Goal: Task Accomplishment & Management: Complete application form

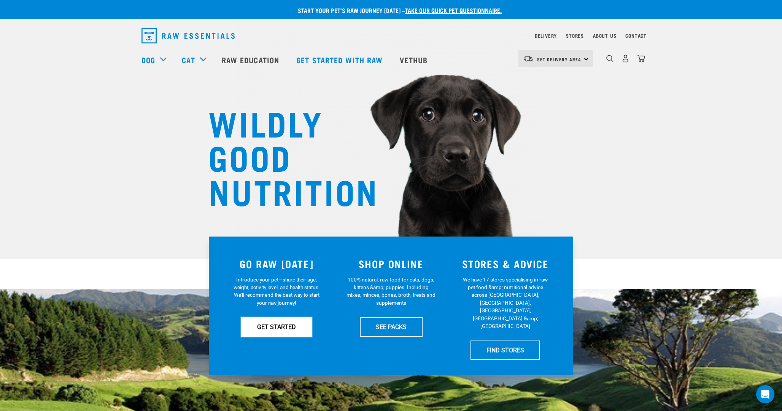
click at [296, 323] on link "GET STARTED" at bounding box center [276, 326] width 71 height 19
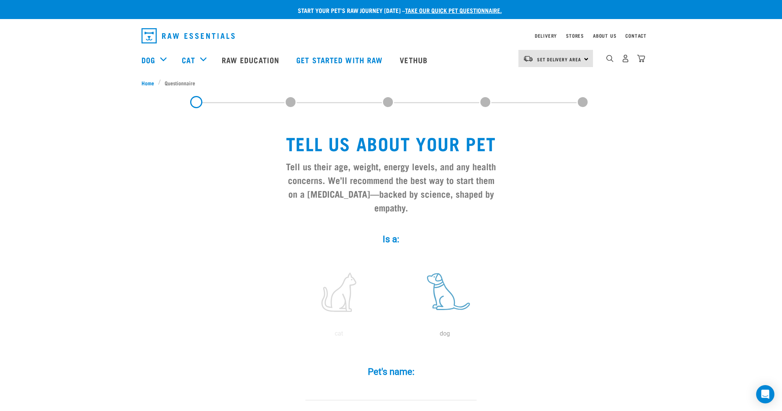
click at [443, 282] on label at bounding box center [445, 292] width 103 height 65
click at [392, 335] on input "radio" at bounding box center [392, 335] width 0 height 0
click at [370, 383] on input "Pet's name: *" at bounding box center [391, 391] width 171 height 17
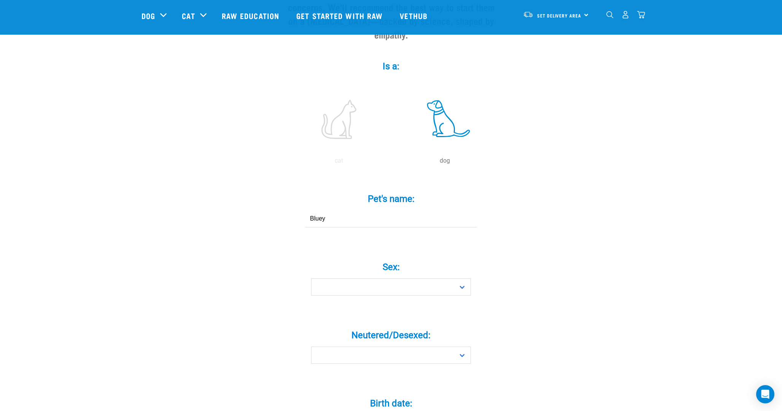
scroll to position [131, 0]
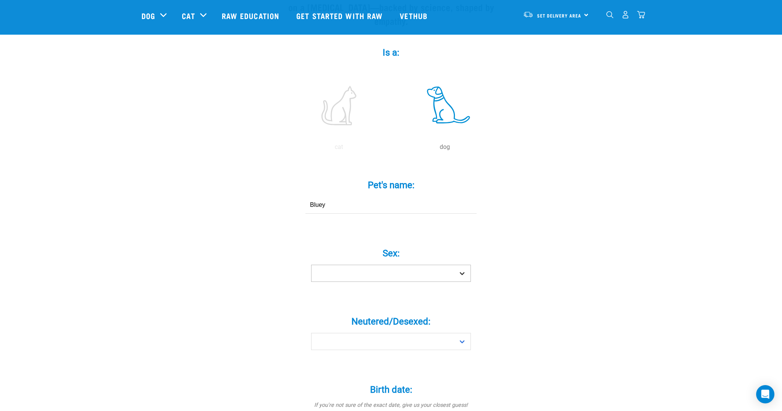
type input "Bluey"
click at [456, 265] on select "Boy Girl" at bounding box center [391, 273] width 160 height 17
select select "boy"
click at [311, 265] on select "Boy Girl" at bounding box center [391, 273] width 160 height 17
click at [404, 333] on select "Yes No" at bounding box center [391, 341] width 160 height 17
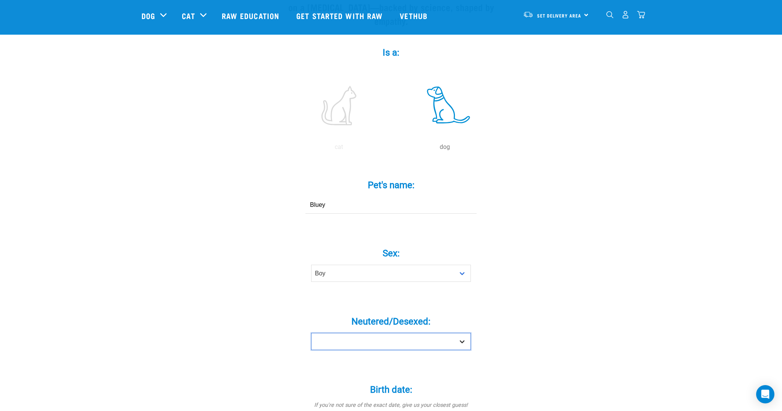
select select "yes"
click at [311, 333] on select "Yes No" at bounding box center [391, 341] width 160 height 17
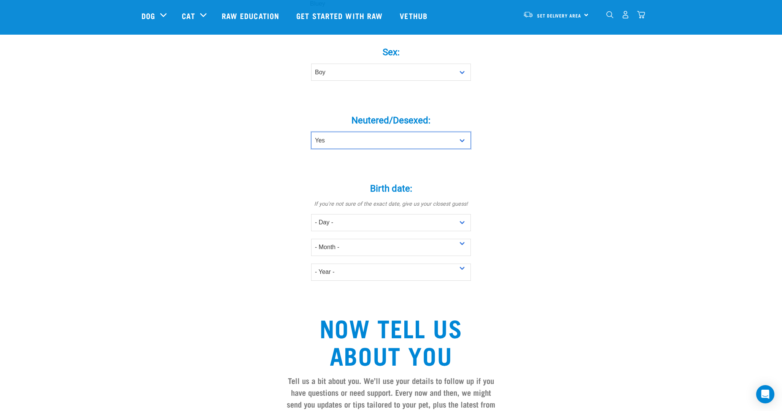
scroll to position [333, 0]
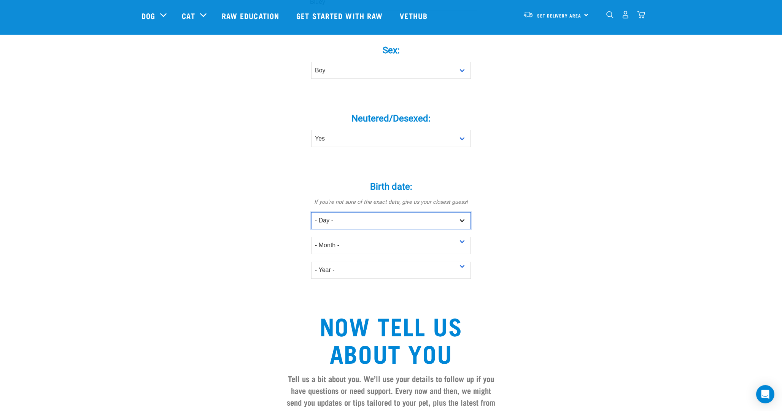
click at [382, 212] on select "- Day - 1 2 3 4 5 6 7 8 9 10 11 12 13 14 15 16 17 18 19 20 21 22 23 24 25 26 27" at bounding box center [391, 220] width 160 height 17
select select "11"
click at [311, 212] on select "- Day - 1 2 3 4 5 6 7 8 9 10 11 12 13 14 15 16 17 18 19 20 21 22 23 24 25 26 27" at bounding box center [391, 220] width 160 height 17
click at [369, 237] on select "- Month - January February March April May June July August September October N…" at bounding box center [391, 245] width 160 height 17
select select "April"
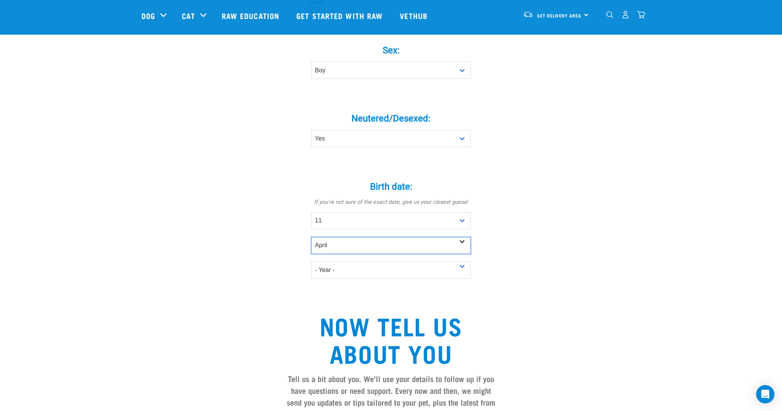
click at [311, 237] on select "- Month - January February March April May June July August September October N…" at bounding box center [391, 245] width 160 height 17
click at [357, 262] on select "- Year - 2025 2024 2023 2022 2021 2020 2019 2018 2017 2016 2015 2014 2013 2012" at bounding box center [391, 269] width 160 height 17
select select "2024"
click at [311, 261] on select "- Year - 2025 2024 2023 2022 2021 2020 2019 2018 2017 2016 2015 2014 2013 2012" at bounding box center [391, 269] width 160 height 17
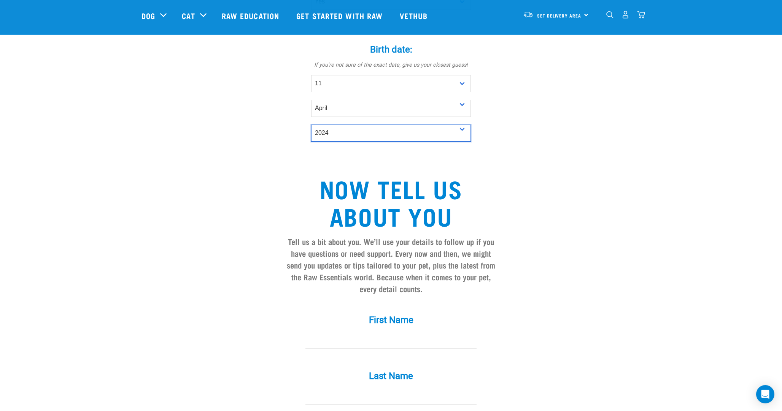
scroll to position [471, 0]
click at [354, 314] on div "First Name *" at bounding box center [391, 325] width 228 height 45
click at [403, 330] on input "First Name *" at bounding box center [391, 338] width 171 height 17
type input "Andrew"
type input "White"
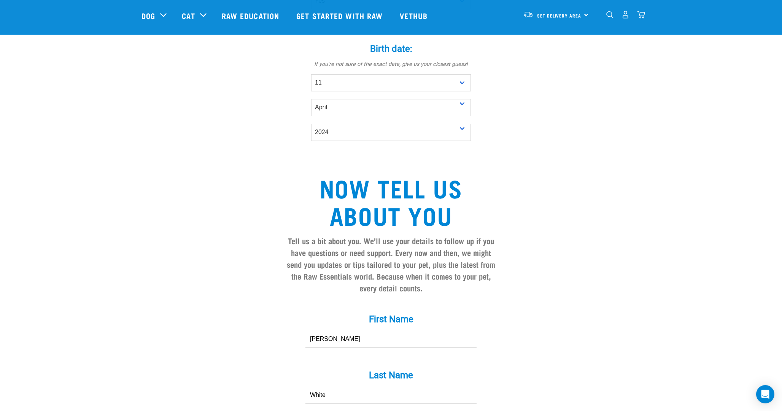
type input "[EMAIL_ADDRESS][DOMAIN_NAME]"
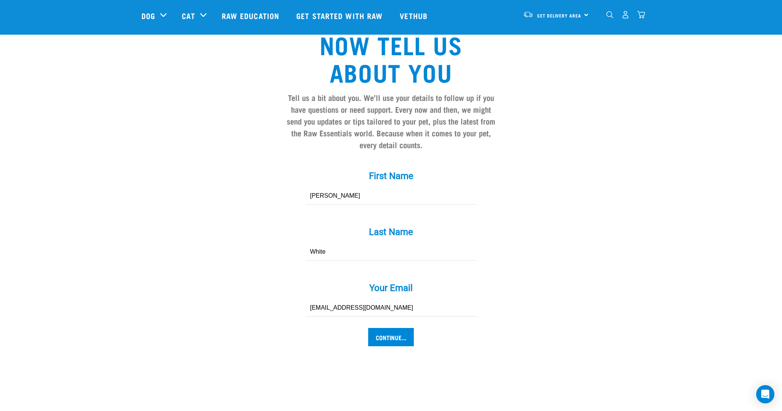
scroll to position [642, 0]
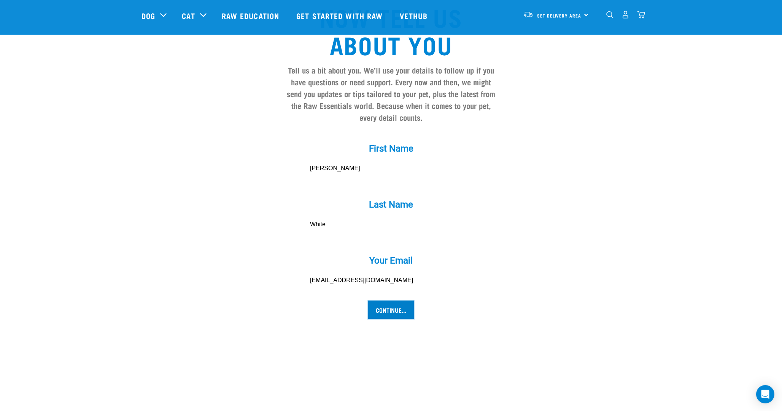
click at [387, 300] on input "Continue..." at bounding box center [391, 309] width 46 height 18
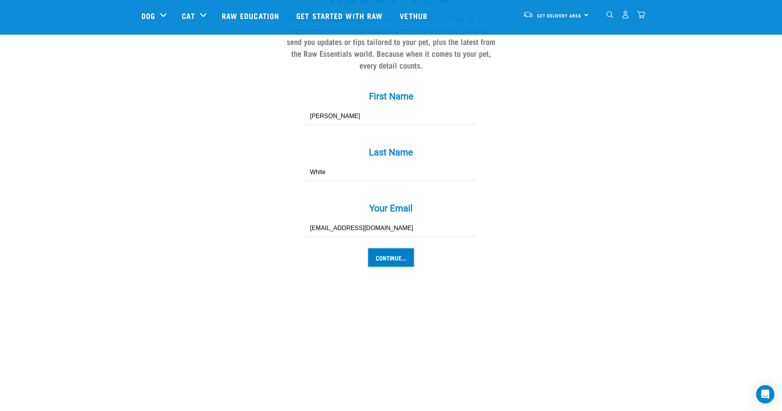
scroll to position [695, 0]
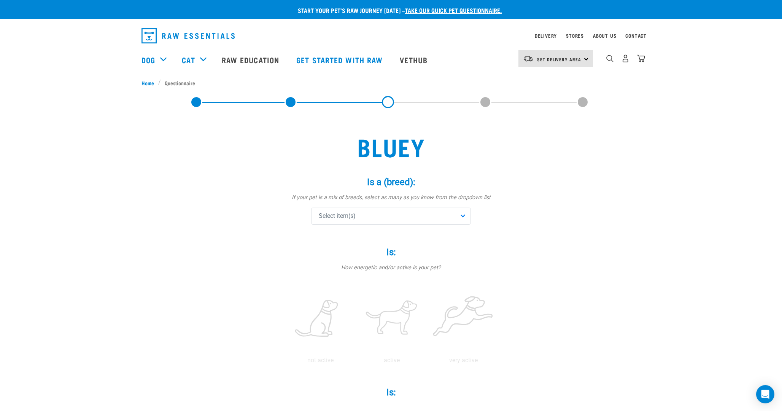
click at [425, 222] on div "Select item(s)" at bounding box center [391, 215] width 160 height 17
click at [350, 251] on span "Border Collie" at bounding box center [396, 251] width 135 height 8
click at [322, 260] on span at bounding box center [321, 260] width 6 height 6
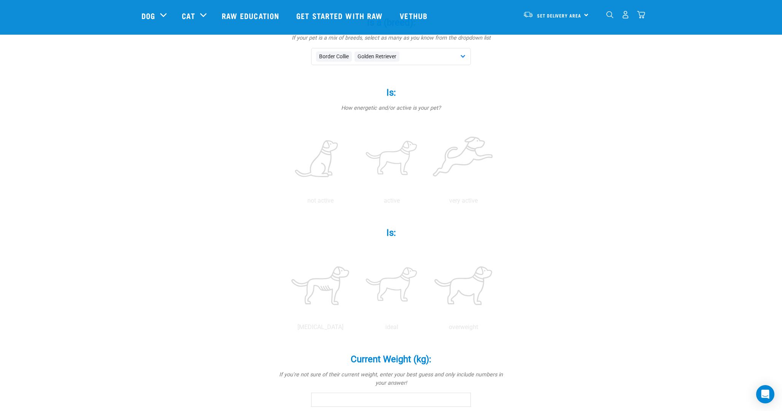
scroll to position [102, 0]
click at [393, 165] on label at bounding box center [392, 160] width 69 height 65
click at [356, 204] on input "radio" at bounding box center [356, 204] width 0 height 0
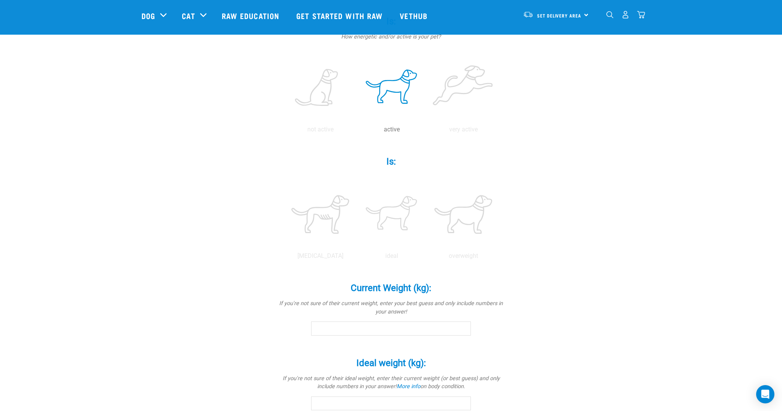
scroll to position [174, 0]
click at [390, 213] on label at bounding box center [392, 215] width 69 height 65
click at [356, 258] on input "radio" at bounding box center [356, 258] width 0 height 0
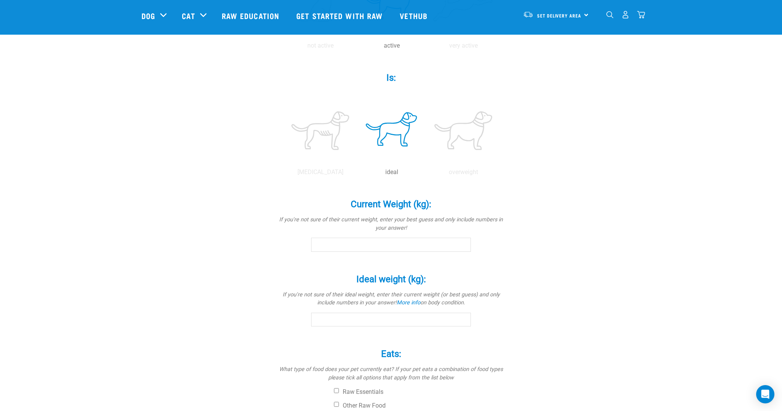
scroll to position [259, 0]
click at [384, 239] on input "Current Weight (kg): *" at bounding box center [391, 244] width 160 height 14
type input "3"
type input "40"
click at [367, 309] on div "Ideal weight (kg): * If you're not sure of their ideal weight, enter their curr…" at bounding box center [391, 295] width 228 height 64
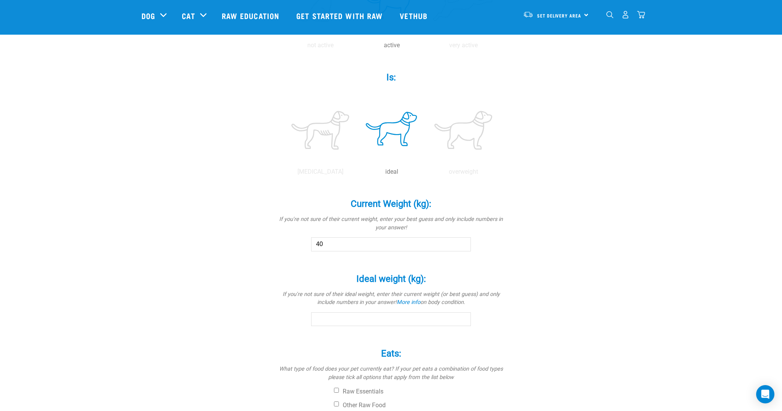
click at [362, 316] on input "Ideal weight (kg): *" at bounding box center [391, 319] width 160 height 14
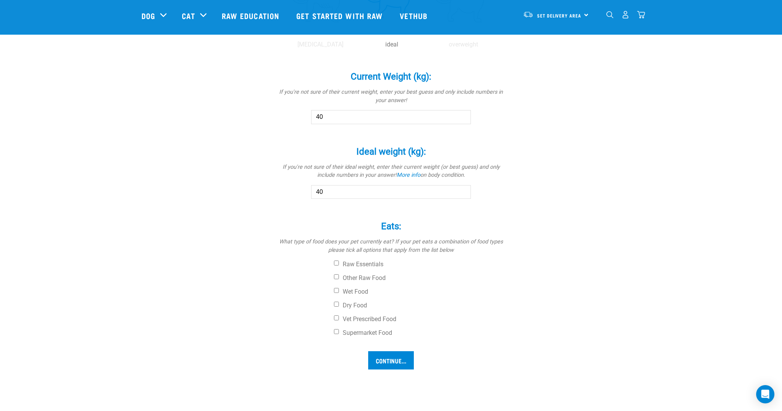
scroll to position [387, 0]
type input "40"
click at [337, 303] on input "Dry Food" at bounding box center [336, 302] width 5 height 5
checkbox input "true"
click at [335, 330] on input "Supermarket Food" at bounding box center [336, 329] width 5 height 5
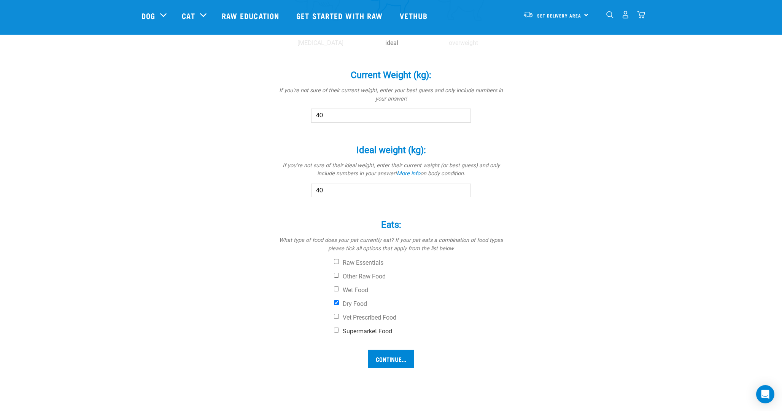
checkbox input "true"
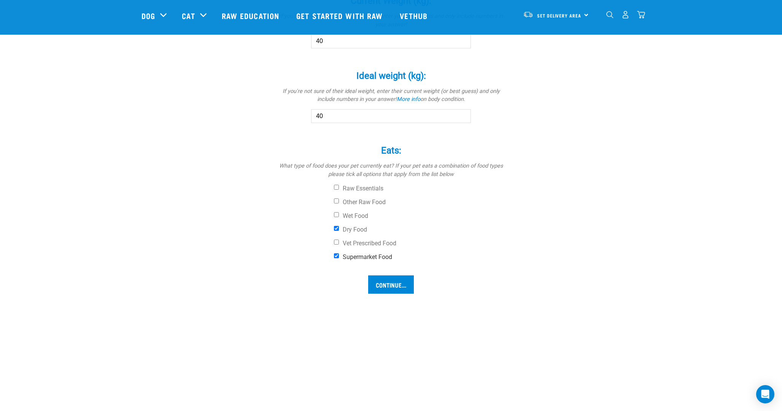
scroll to position [463, 0]
click at [384, 284] on input "Continue..." at bounding box center [391, 283] width 46 height 18
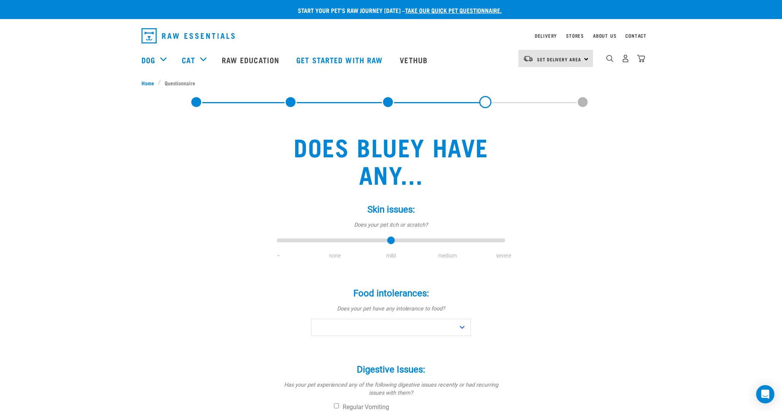
type input "2"
click at [391, 241] on input "range" at bounding box center [391, 240] width 228 height 11
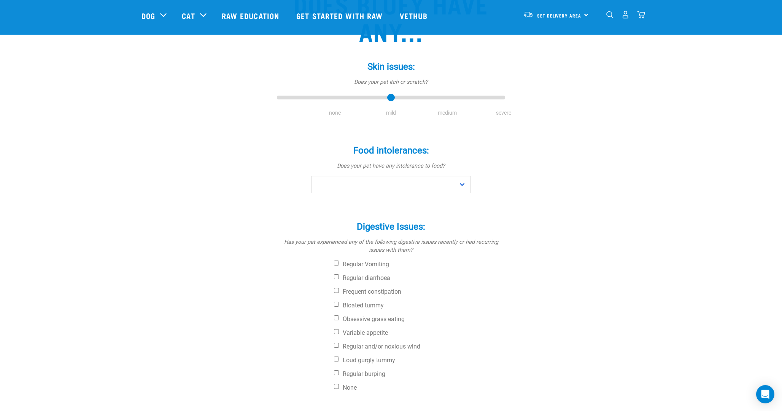
scroll to position [87, 0]
click at [368, 185] on select "No Yes" at bounding box center [391, 183] width 160 height 17
select select "no"
click at [311, 175] on select "No Yes" at bounding box center [391, 183] width 160 height 17
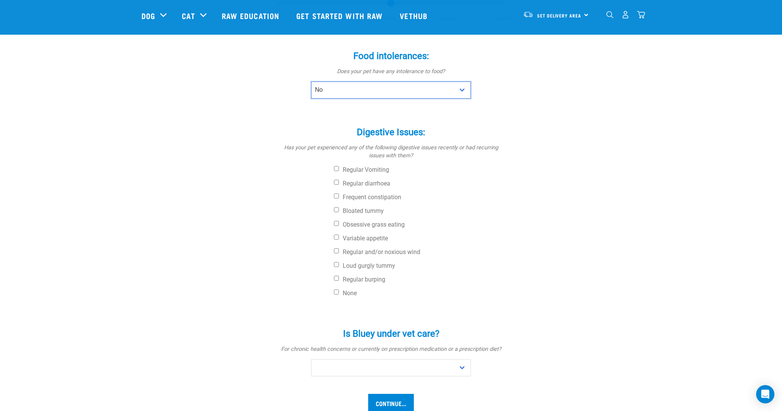
scroll to position [186, 0]
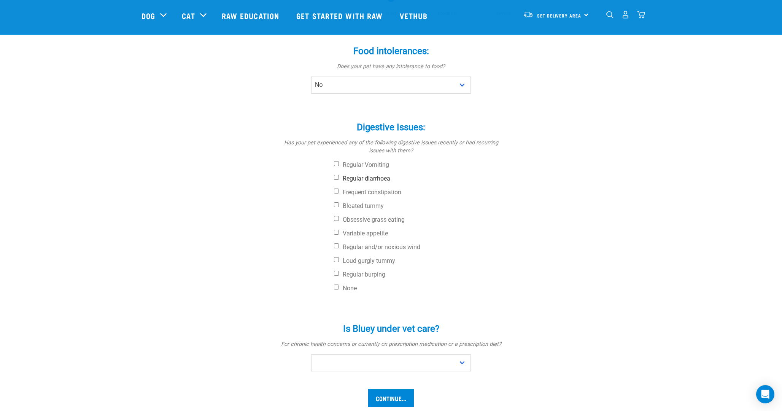
click at [349, 180] on label "Regular diarrhoea" at bounding box center [419, 179] width 171 height 8
click at [339, 180] on input "Regular diarrhoea" at bounding box center [336, 177] width 5 height 5
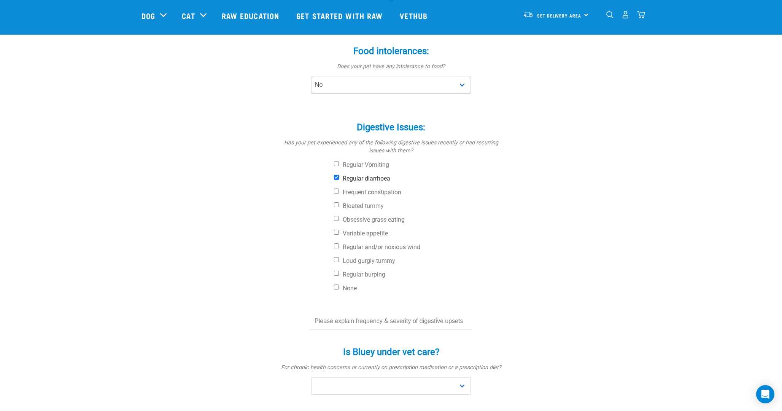
click at [349, 180] on label "Regular diarrhoea" at bounding box center [419, 179] width 171 height 8
click at [339, 180] on input "Regular diarrhoea" at bounding box center [336, 177] width 5 height 5
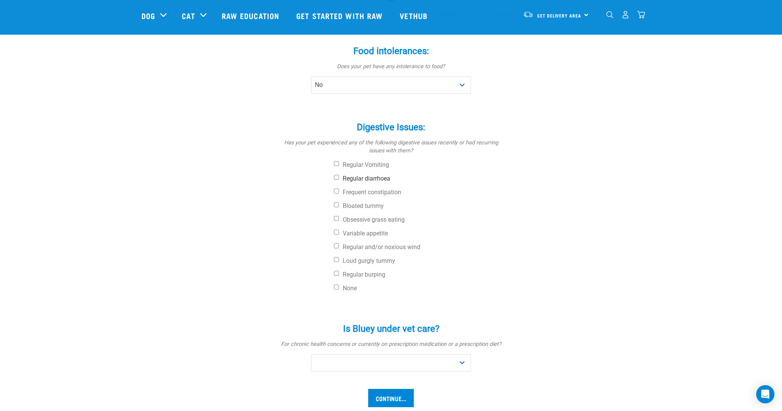
click at [349, 180] on label "Regular diarrhoea" at bounding box center [419, 179] width 171 height 8
click at [339, 180] on input "Regular diarrhoea" at bounding box center [336, 177] width 5 height 5
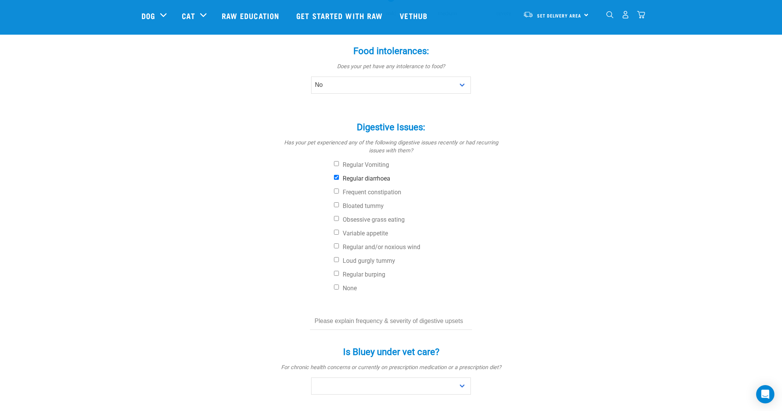
click at [349, 180] on label "Regular diarrhoea" at bounding box center [419, 179] width 171 height 8
click at [339, 180] on input "Regular diarrhoea" at bounding box center [336, 177] width 5 height 5
checkbox input "false"
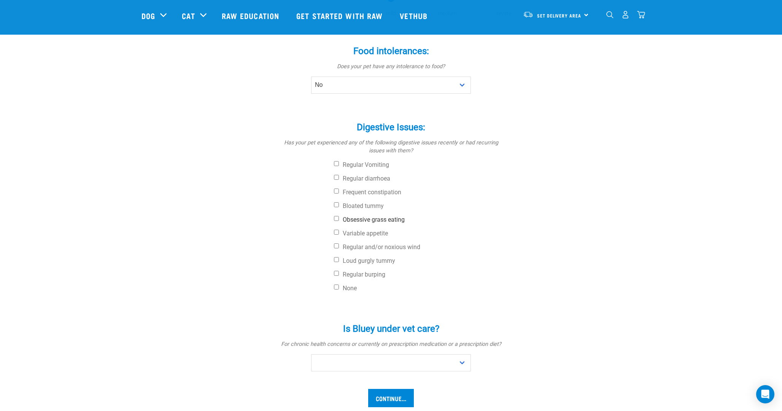
click at [339, 218] on input "Obsessive grass eating" at bounding box center [336, 218] width 5 height 5
checkbox input "true"
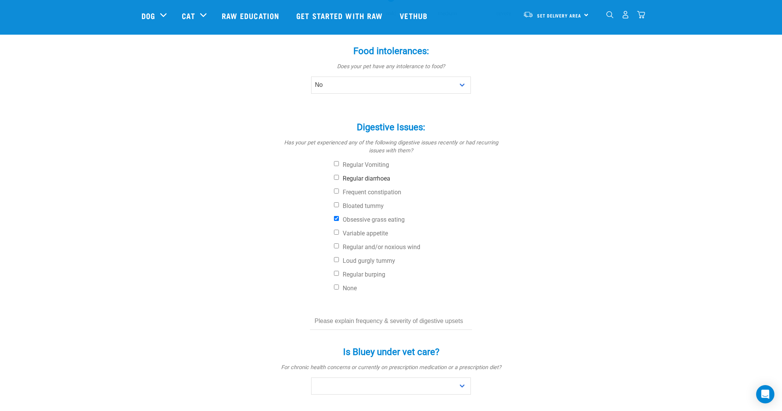
click at [338, 177] on input "Regular diarrhoea" at bounding box center [336, 177] width 5 height 5
checkbox input "true"
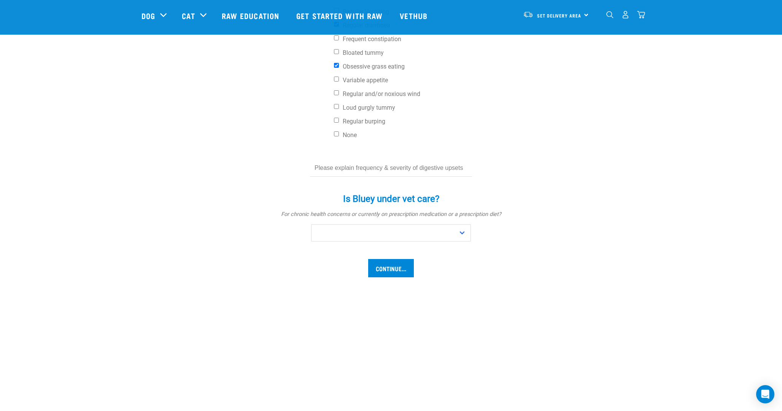
scroll to position [350, 0]
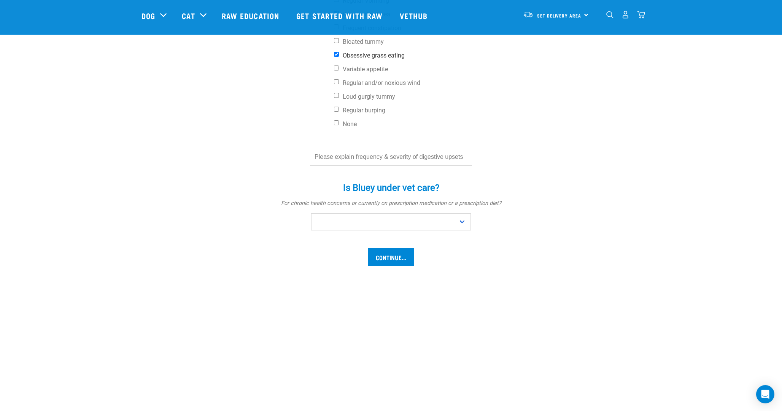
click at [337, 56] on input "Obsessive grass eating" at bounding box center [336, 54] width 5 height 5
checkbox input "true"
click at [352, 159] on input "text" at bounding box center [391, 156] width 162 height 17
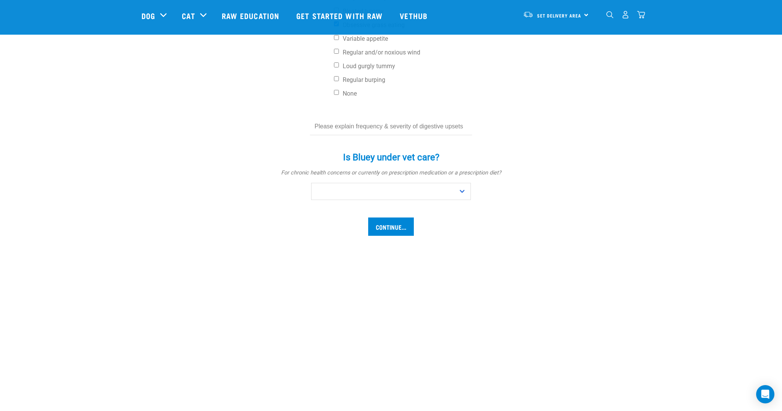
scroll to position [381, 0]
click at [437, 188] on select "No Yes" at bounding box center [391, 190] width 160 height 17
select select "no"
click at [311, 182] on select "No Yes" at bounding box center [391, 190] width 160 height 17
click at [412, 125] on input "text" at bounding box center [391, 126] width 162 height 17
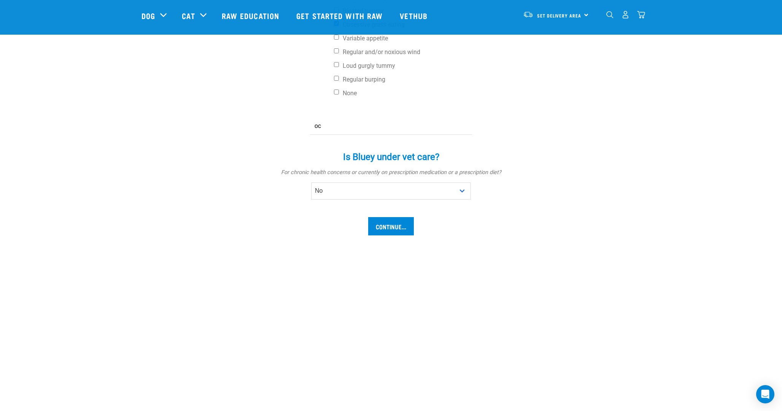
type input "o"
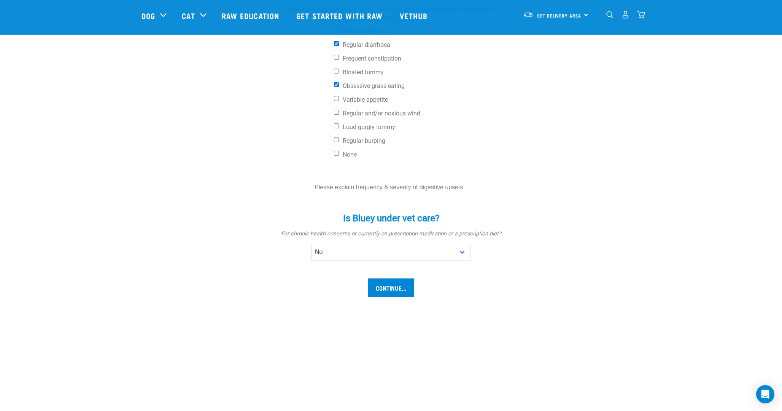
scroll to position [316, 0]
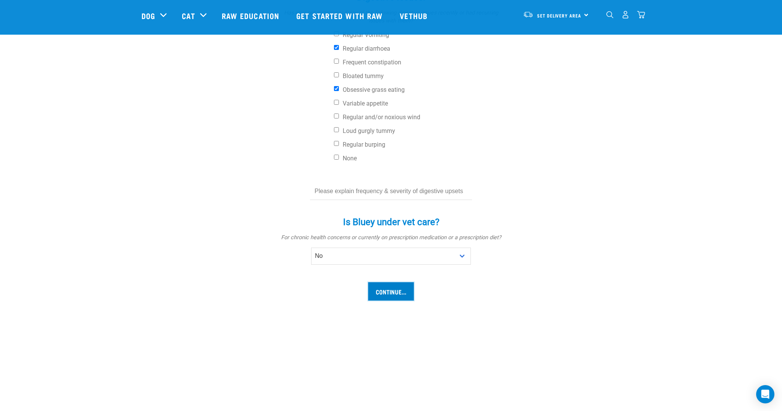
click at [396, 290] on input "Continue..." at bounding box center [391, 291] width 46 height 18
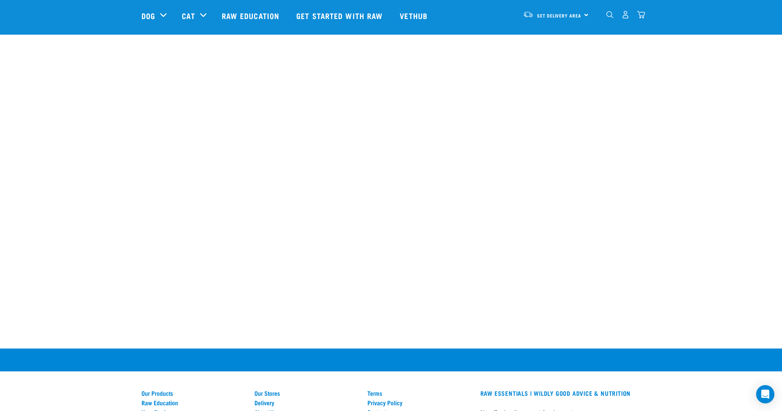
scroll to position [705, 0]
